Goal: Information Seeking & Learning: Check status

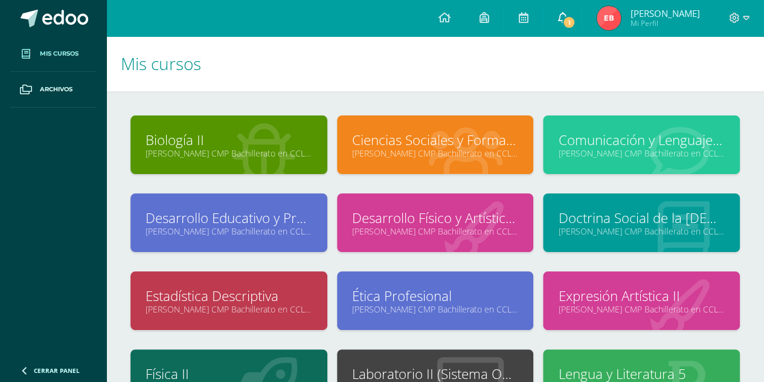
click at [568, 17] on span "1" at bounding box center [568, 22] width 13 height 13
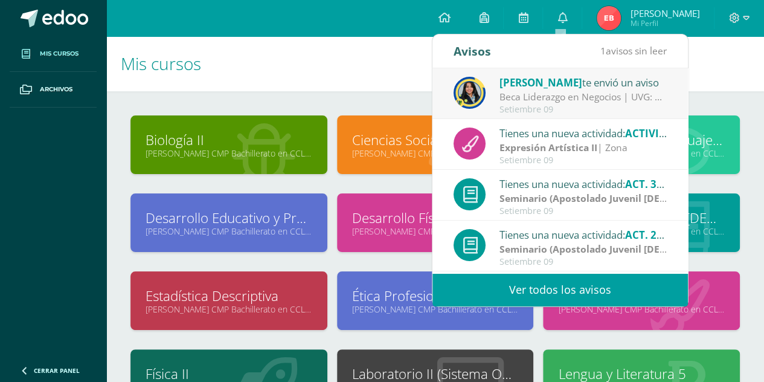
click at [572, 300] on link "Ver todos los avisos" at bounding box center [561, 289] width 256 height 33
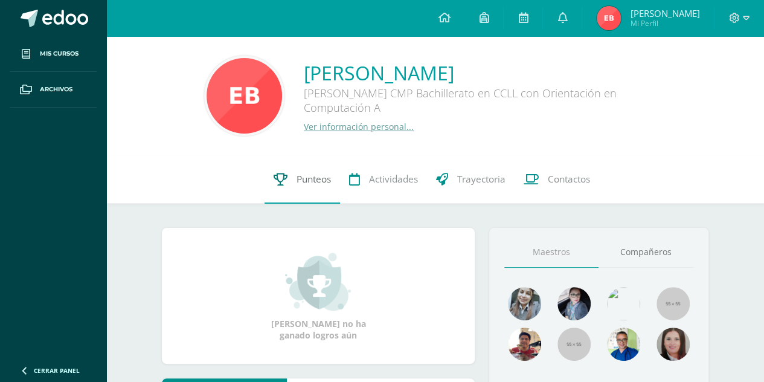
click at [306, 185] on span "Punteos" at bounding box center [314, 179] width 34 height 13
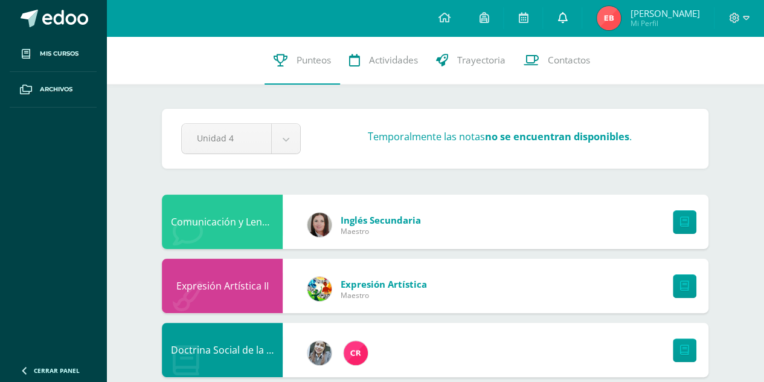
click at [549, 22] on link at bounding box center [562, 18] width 39 height 36
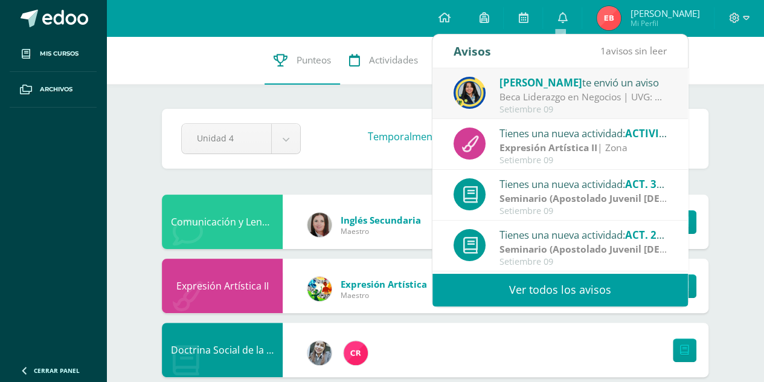
click at [547, 281] on link "Ver todos los avisos" at bounding box center [561, 289] width 256 height 33
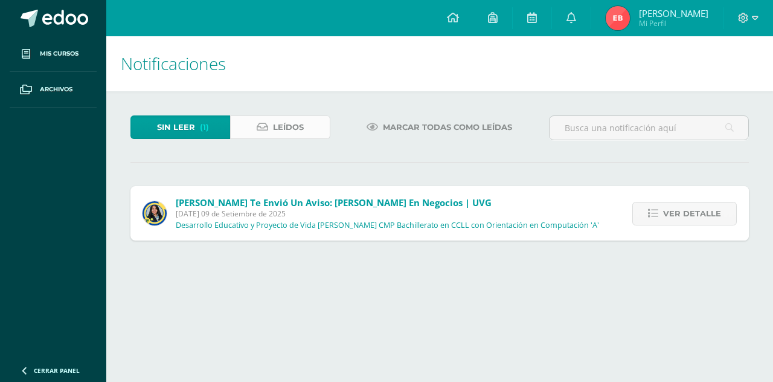
click at [282, 120] on span "Leídos" at bounding box center [288, 127] width 31 height 22
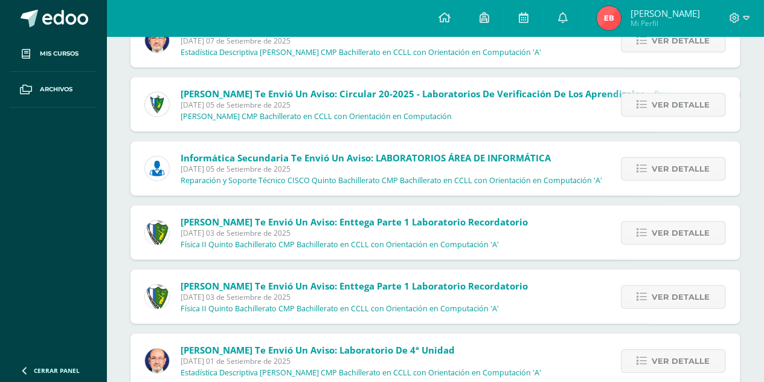
scroll to position [1349, 0]
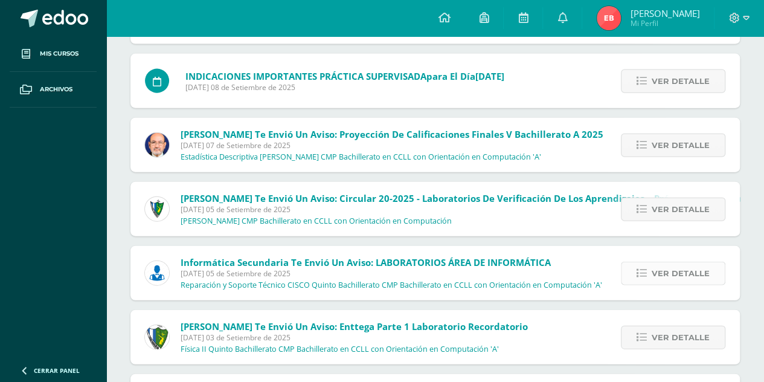
click at [674, 276] on span "Ver detalle" at bounding box center [681, 273] width 58 height 22
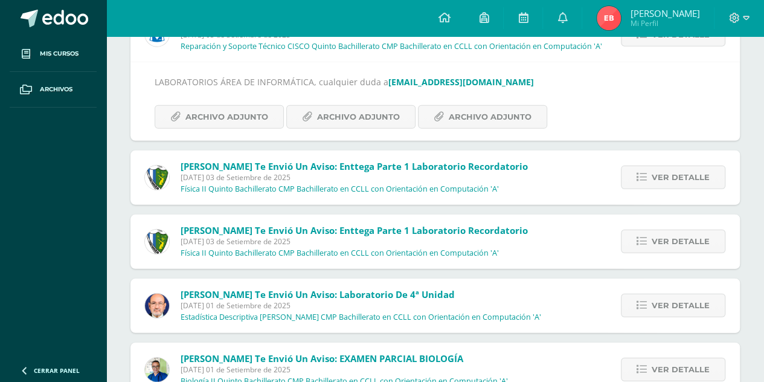
scroll to position [1591, 0]
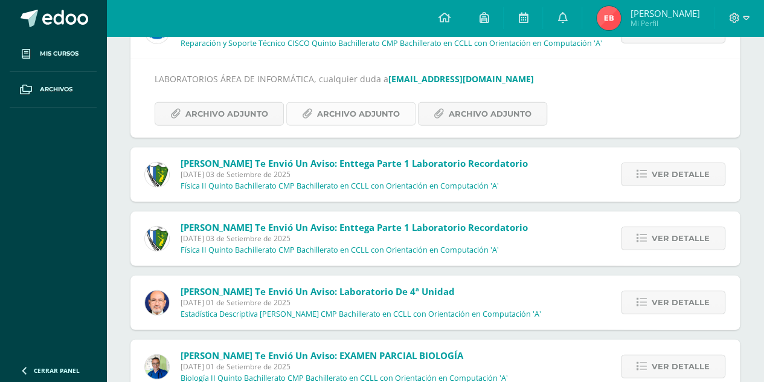
click at [365, 117] on span "Archivo Adjunto" at bounding box center [358, 114] width 83 height 22
click at [245, 119] on span "Archivo Adjunto" at bounding box center [226, 114] width 83 height 22
